Goal: Information Seeking & Learning: Learn about a topic

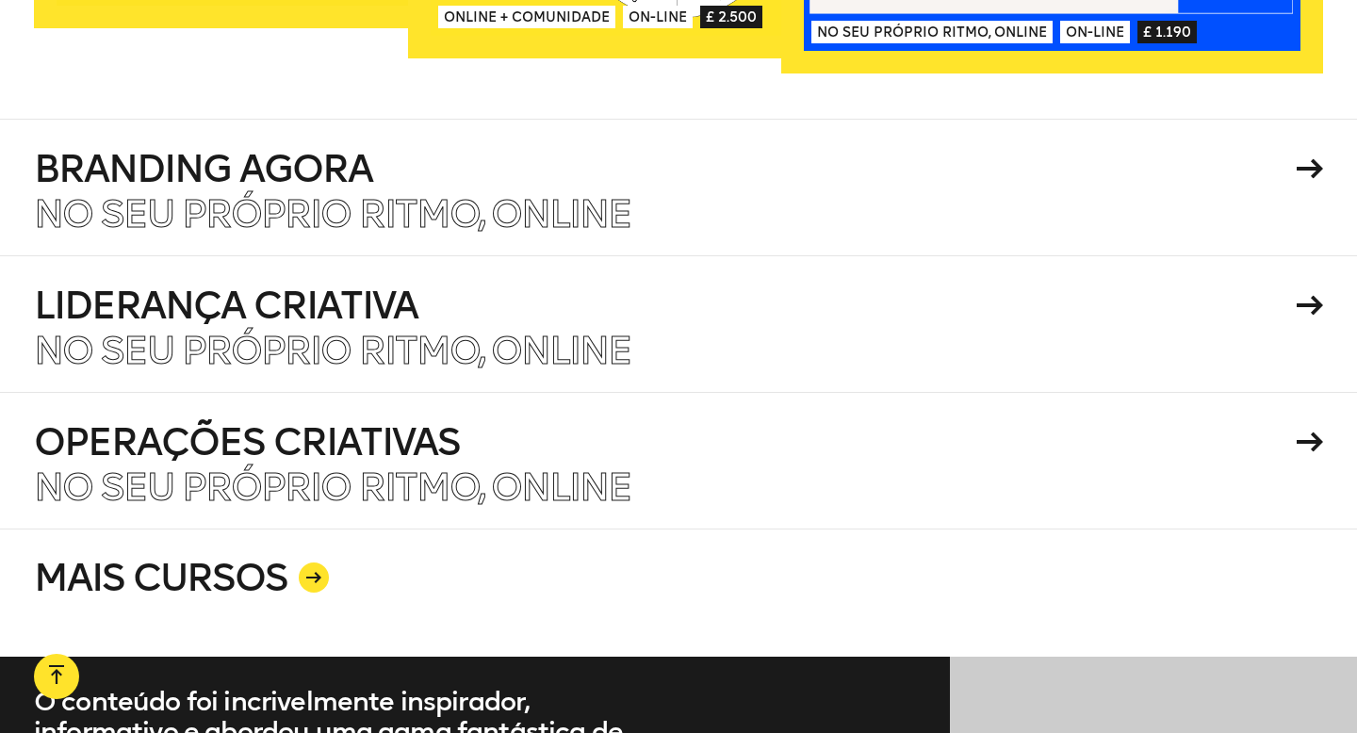
scroll to position [3290, 0]
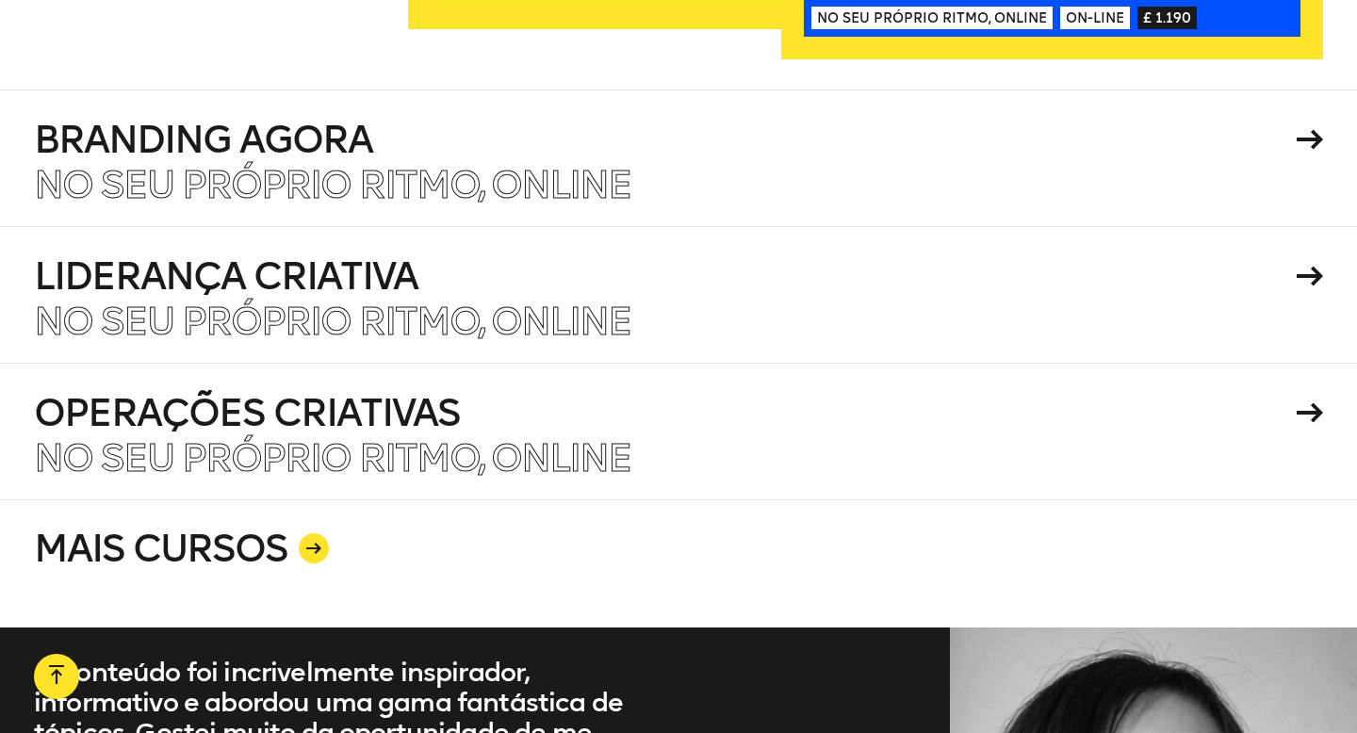
click at [318, 543] on icon at bounding box center [313, 548] width 15 height 11
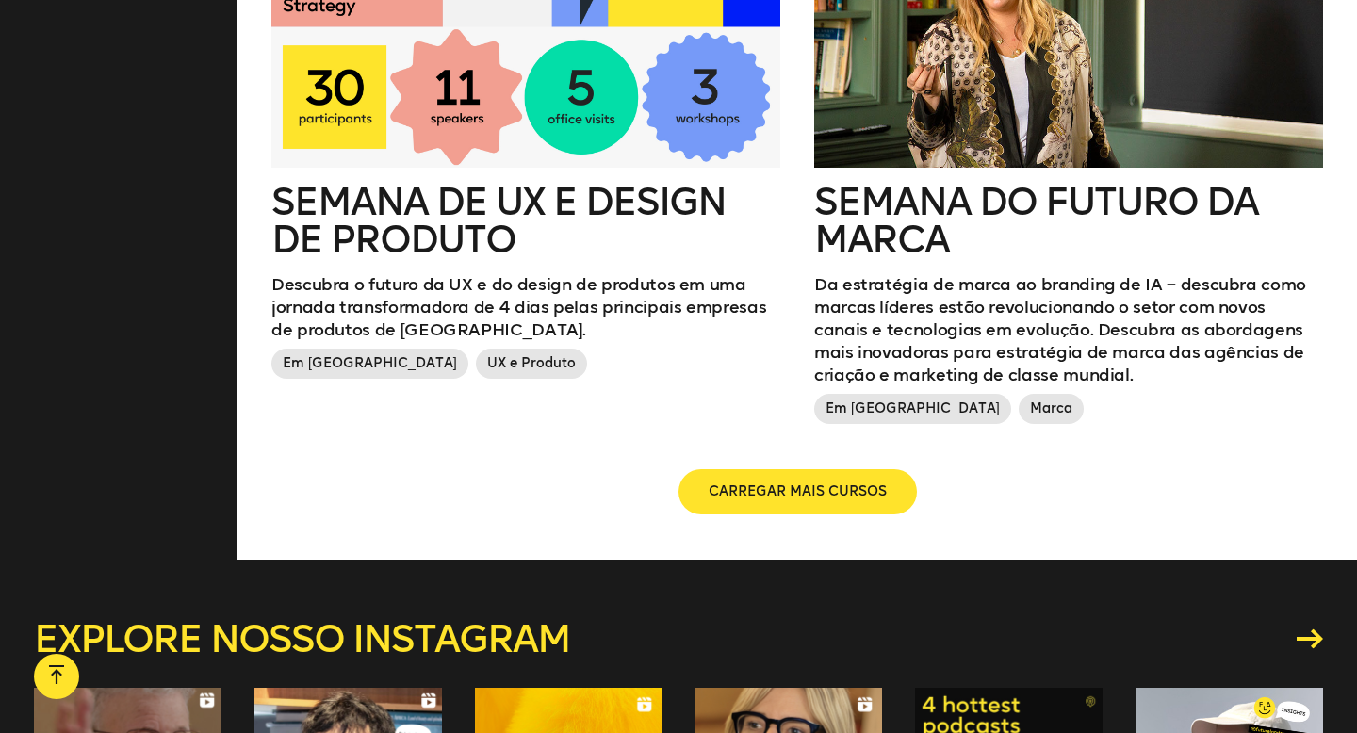
scroll to position [2303, 0]
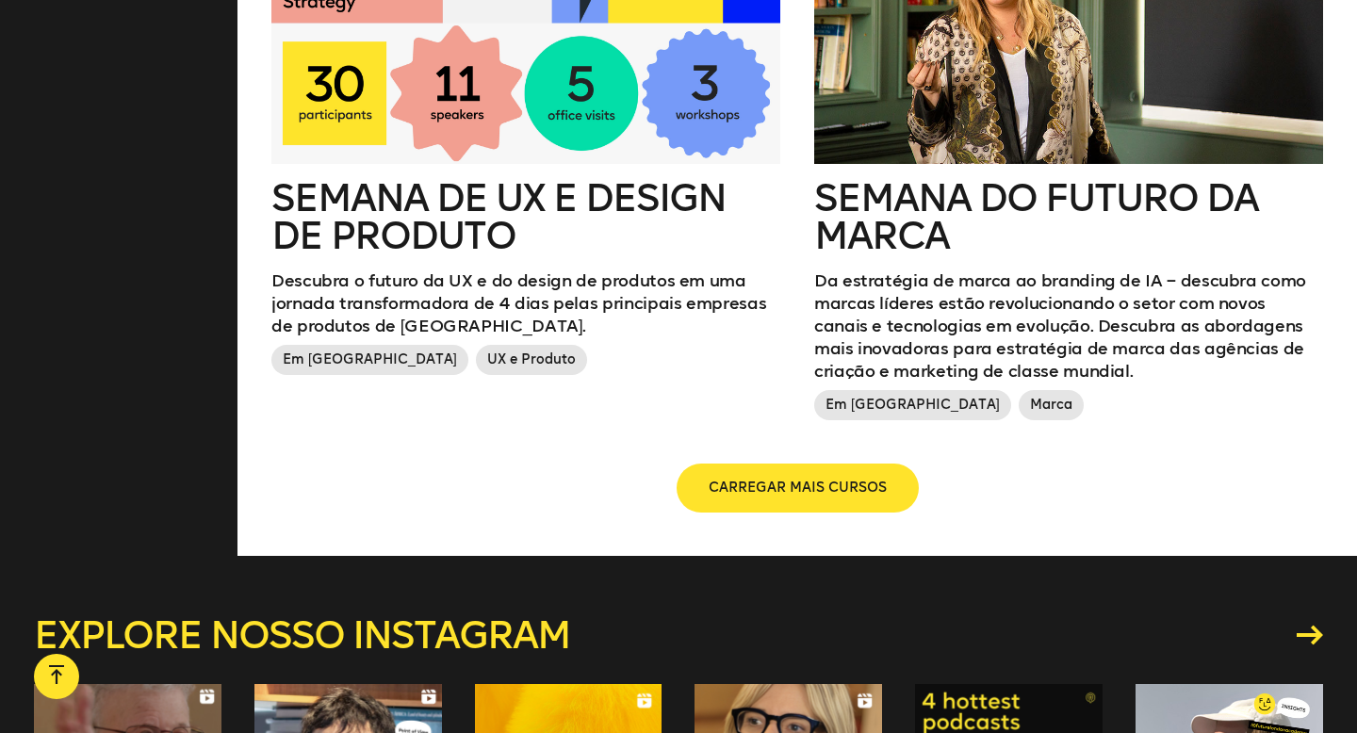
click at [805, 480] on font "CARREGAR MAIS CURSOS" at bounding box center [798, 488] width 178 height 16
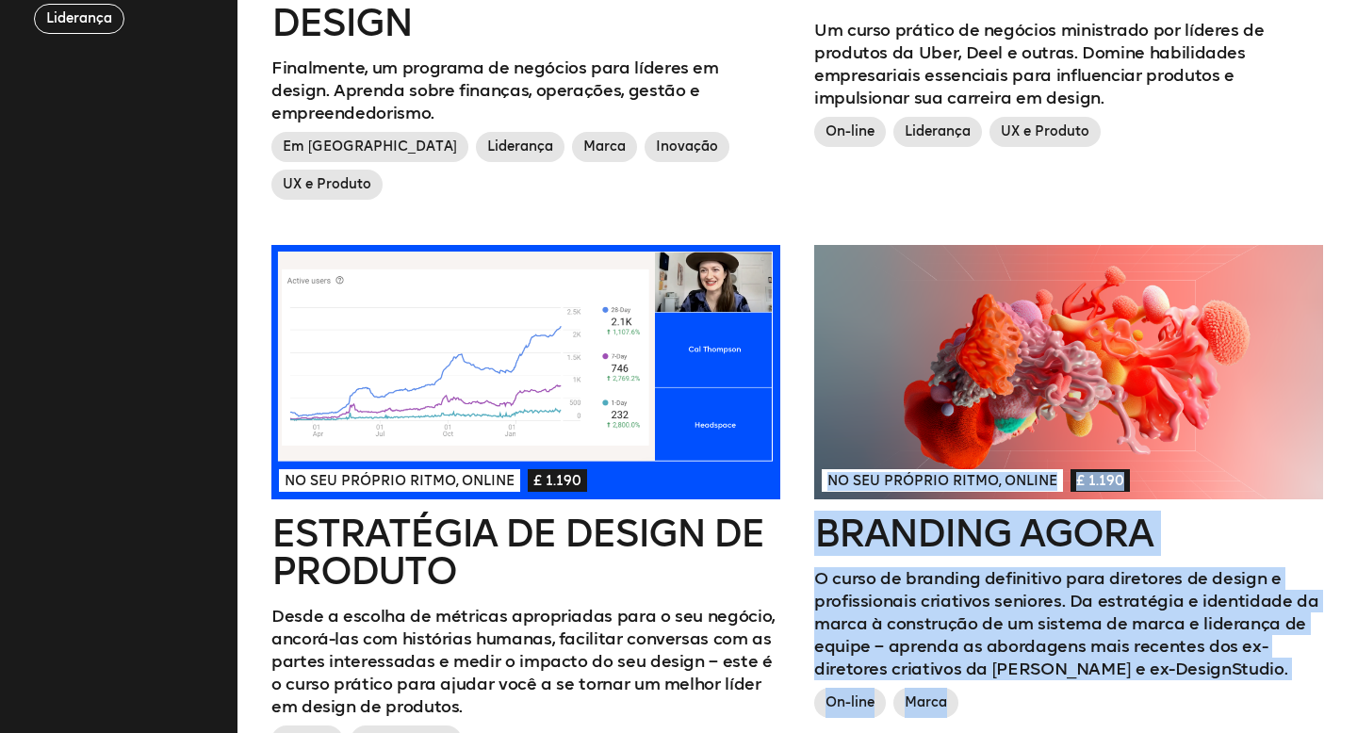
scroll to position [0, 0]
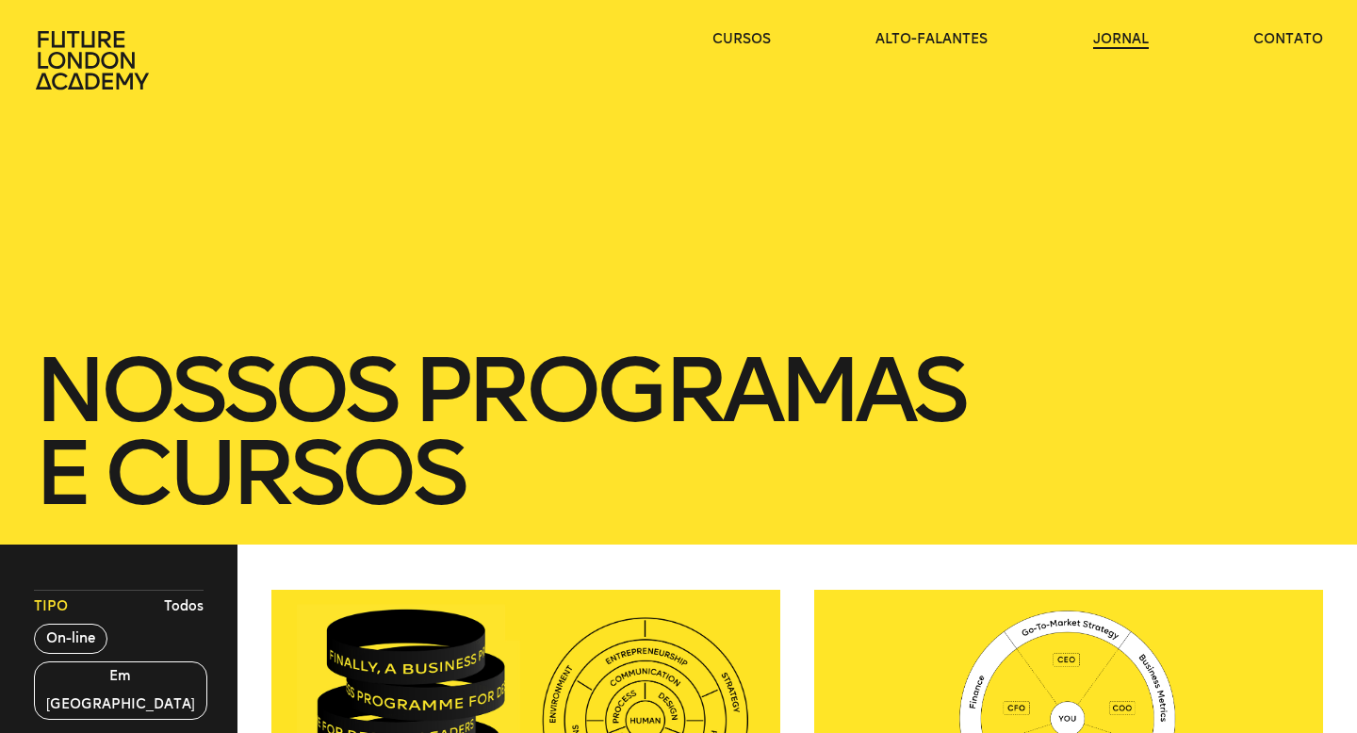
click at [970, 39] on font "jornal" at bounding box center [1121, 39] width 56 height 16
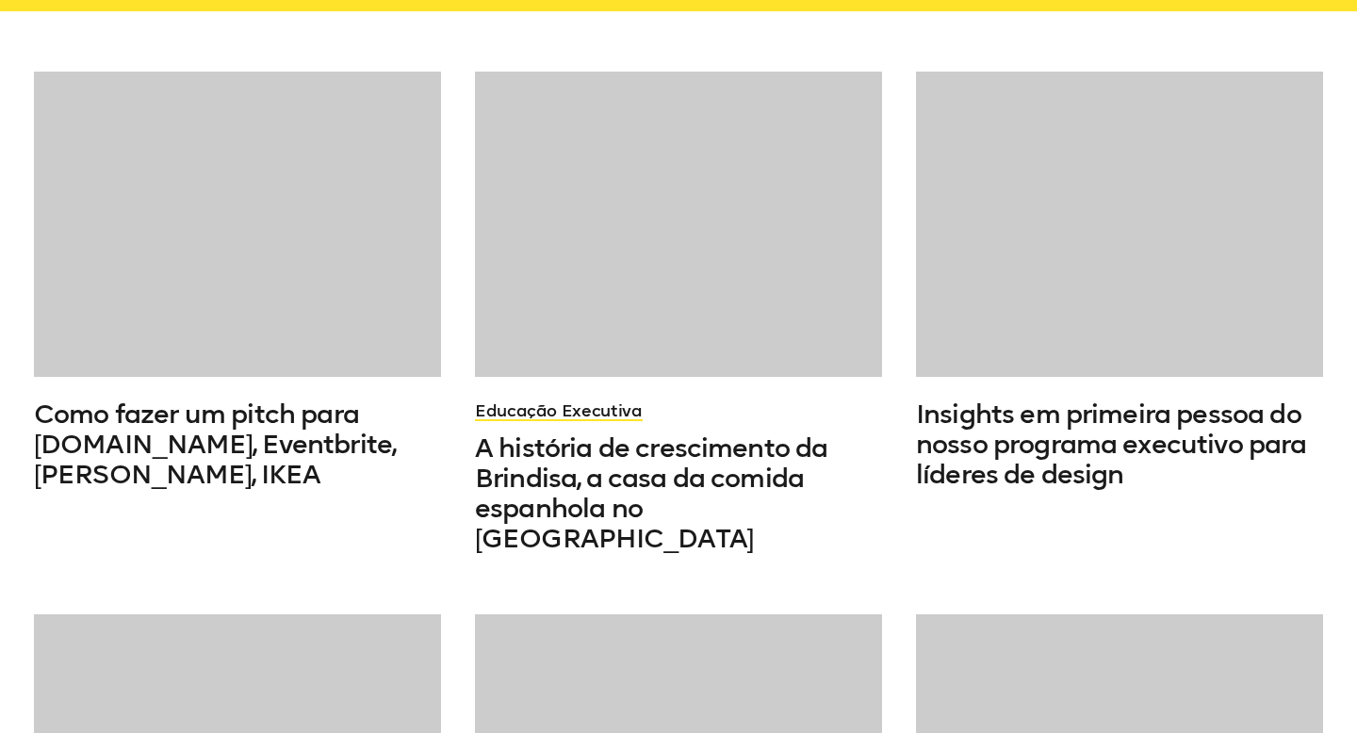
scroll to position [506, 0]
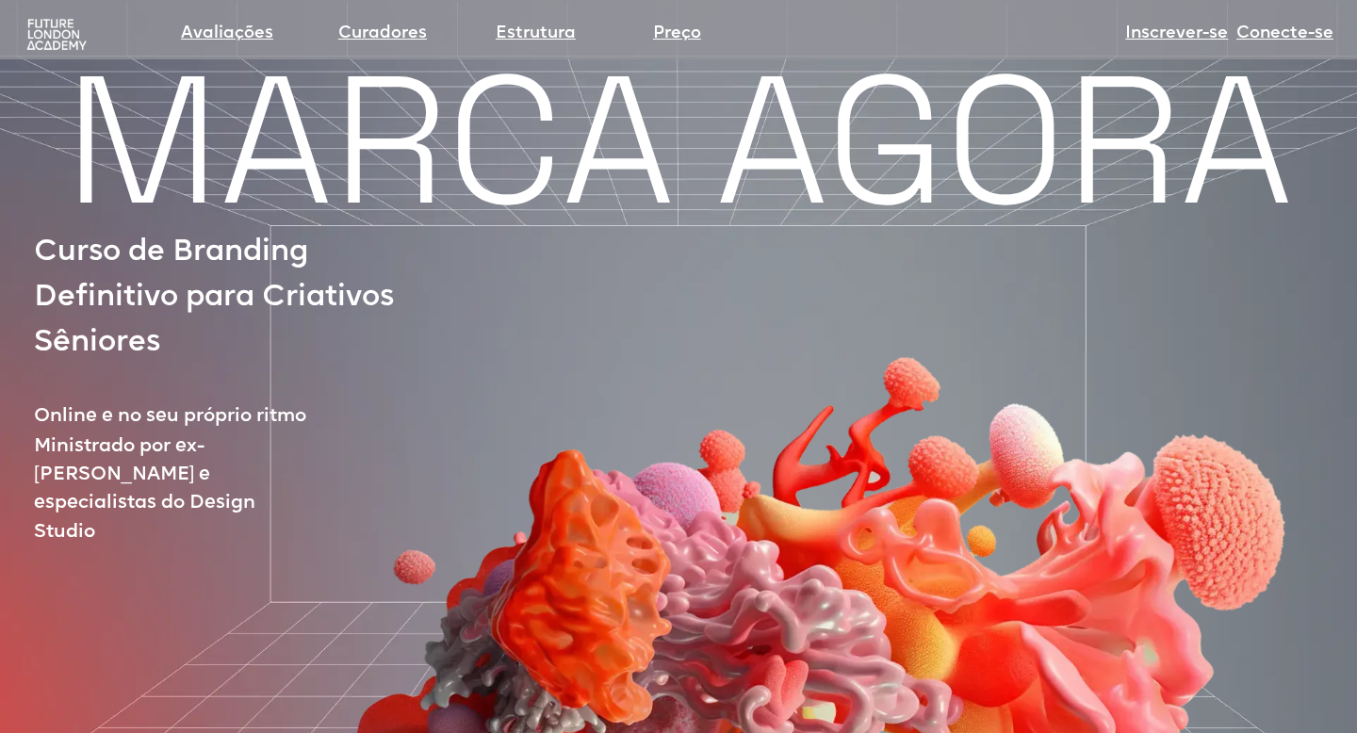
click at [1014, 311] on img at bounding box center [809, 533] width 1144 height 827
